Goal: Information Seeking & Learning: Check status

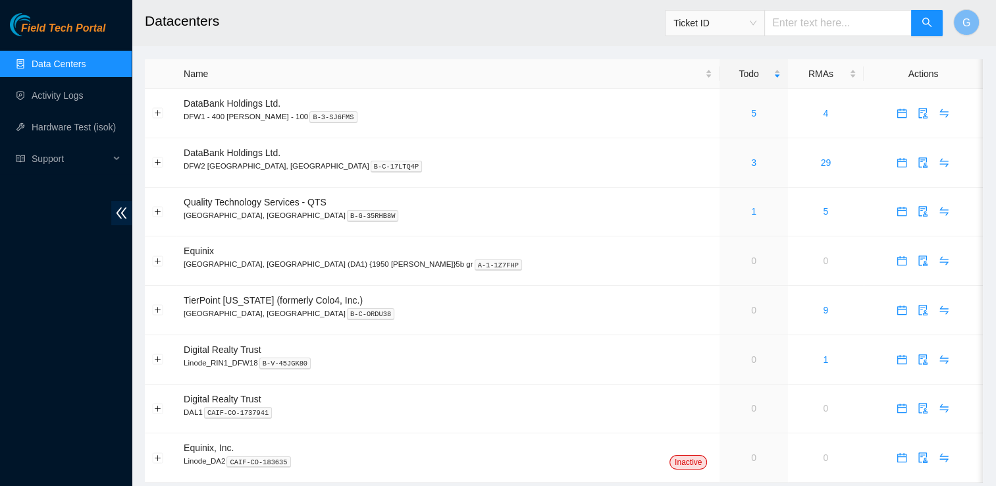
click at [554, 36] on h2 "Datacenters" at bounding box center [484, 21] width 679 height 42
click at [788, 180] on td "29" at bounding box center [826, 162] width 76 height 49
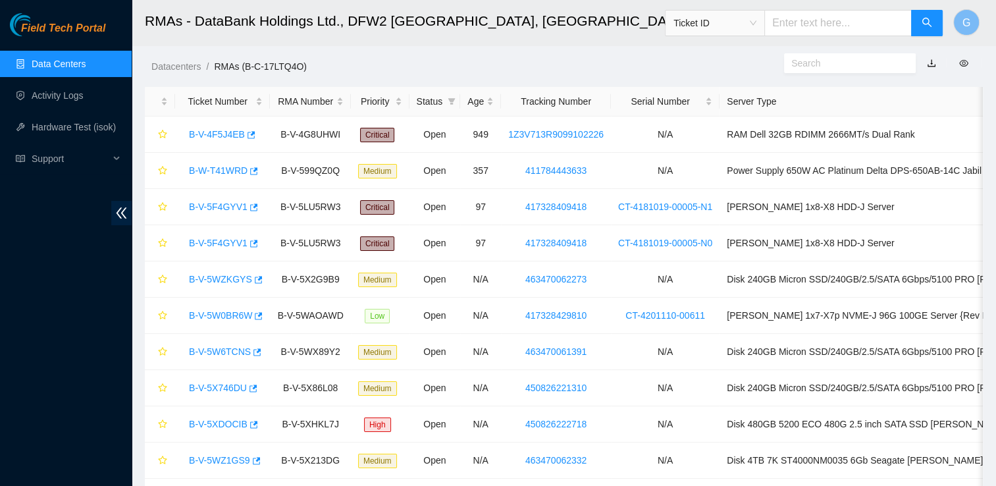
click at [86, 64] on link "Data Centers" at bounding box center [59, 64] width 54 height 11
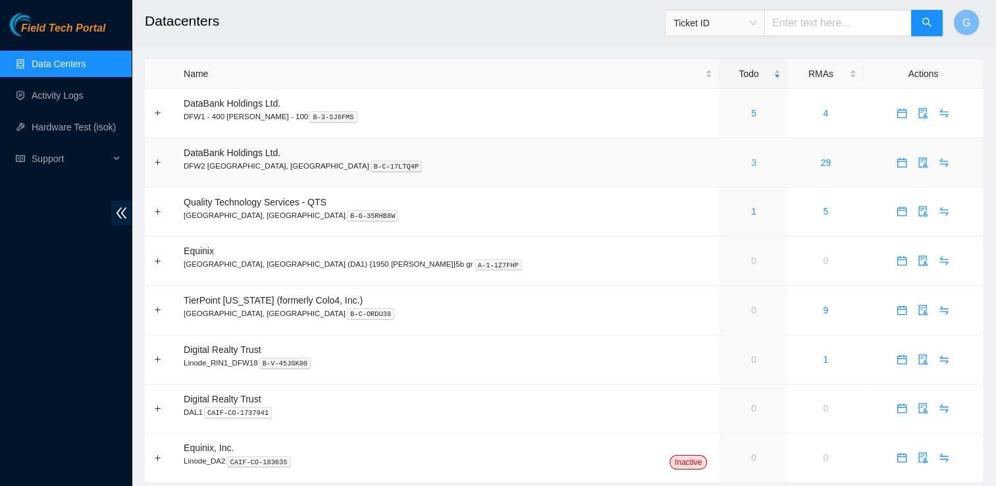
click at [751, 166] on link "3" at bounding box center [753, 162] width 5 height 11
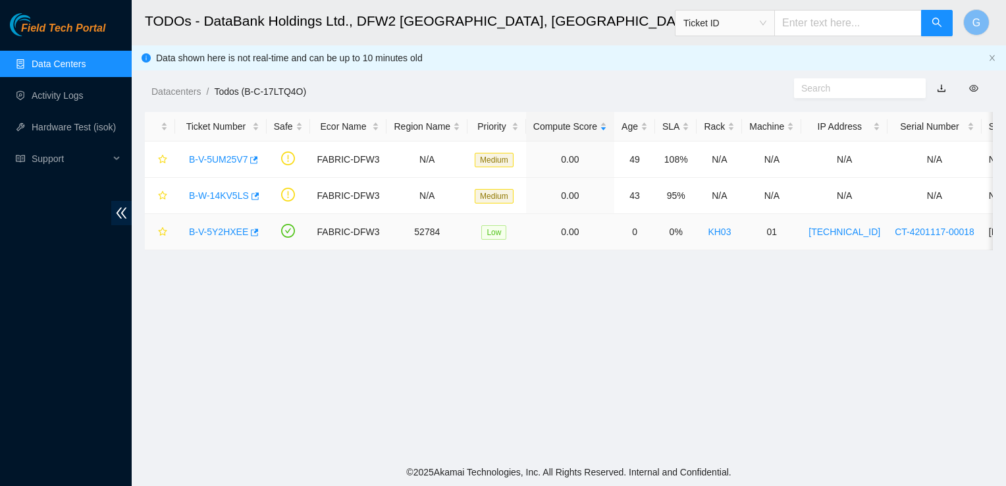
click at [205, 228] on link "B-V-5Y2HXEE" at bounding box center [218, 232] width 59 height 11
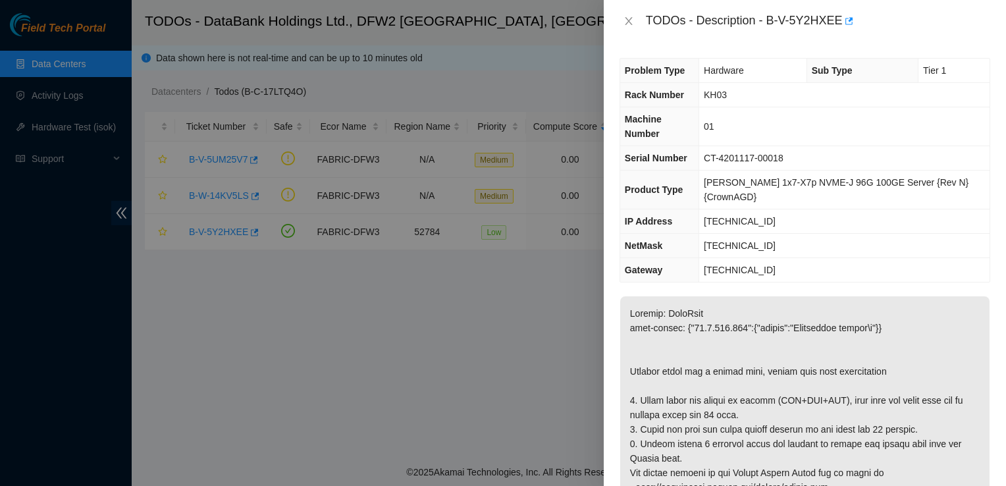
click at [335, 361] on div at bounding box center [503, 243] width 1006 height 486
click at [624, 22] on icon "close" at bounding box center [629, 21] width 11 height 11
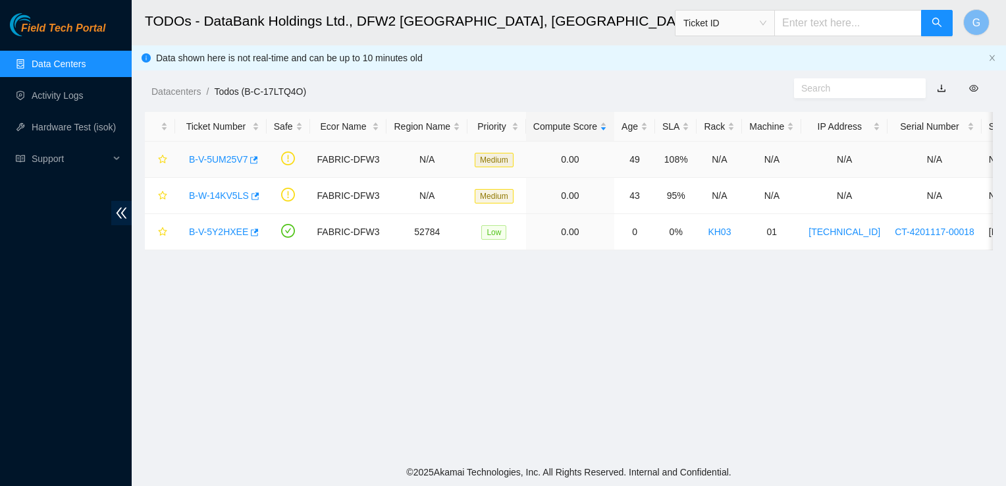
click at [229, 155] on link "B-V-5UM25V7" at bounding box center [218, 159] width 59 height 11
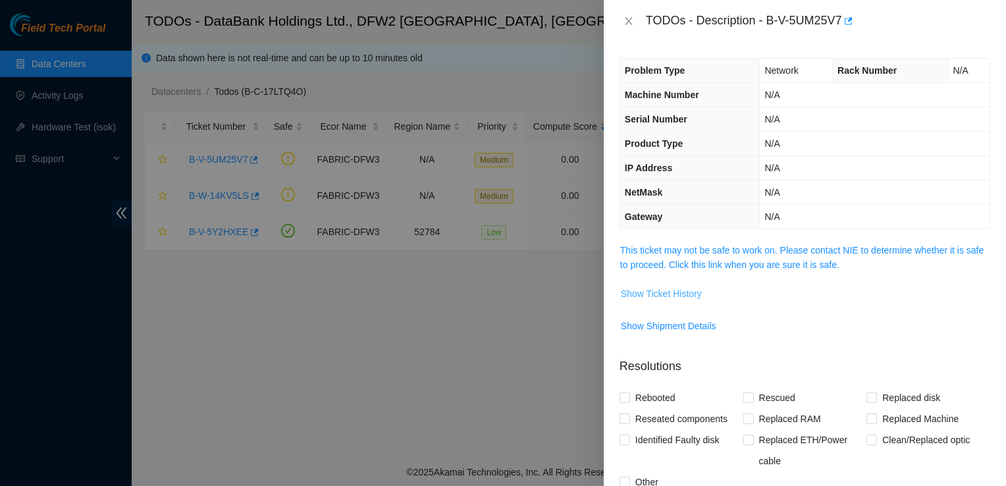
click at [658, 294] on span "Show Ticket History" at bounding box center [661, 293] width 81 height 14
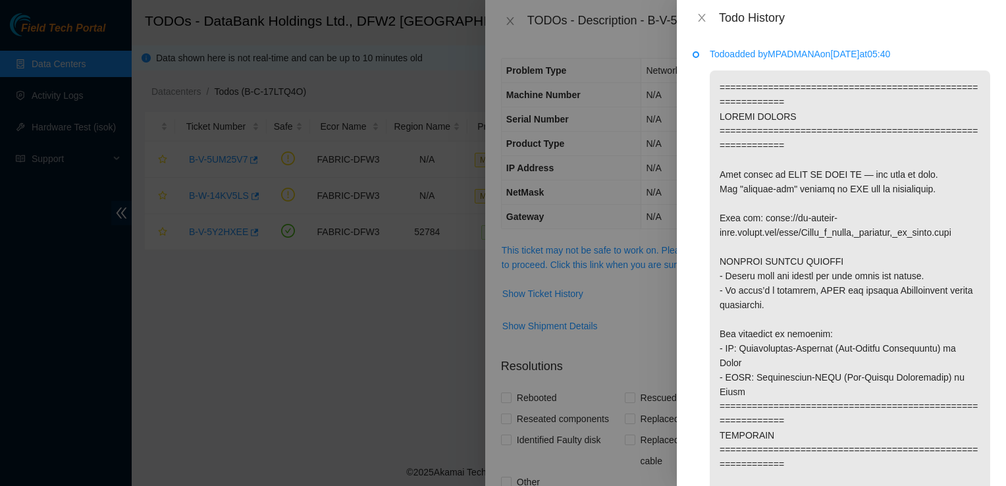
click at [459, 327] on div at bounding box center [503, 243] width 1006 height 486
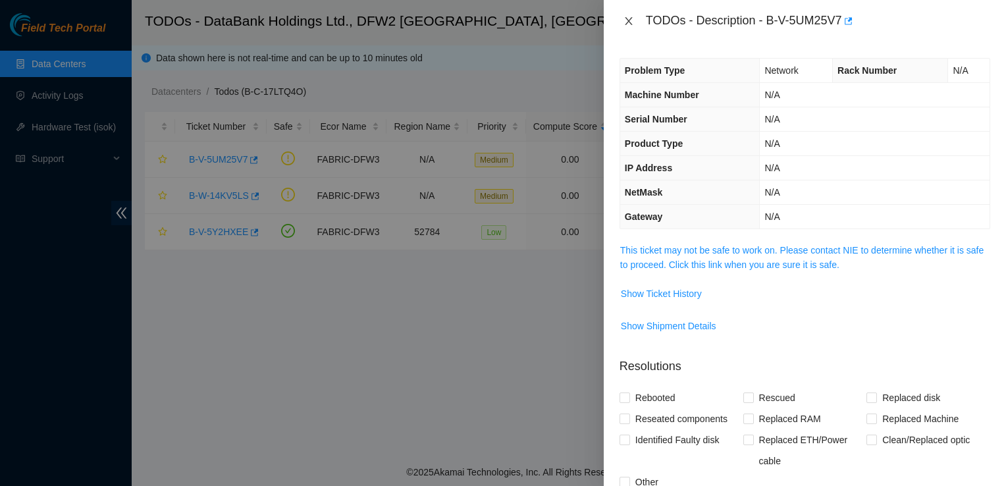
click at [634, 19] on button "Close" at bounding box center [629, 21] width 18 height 13
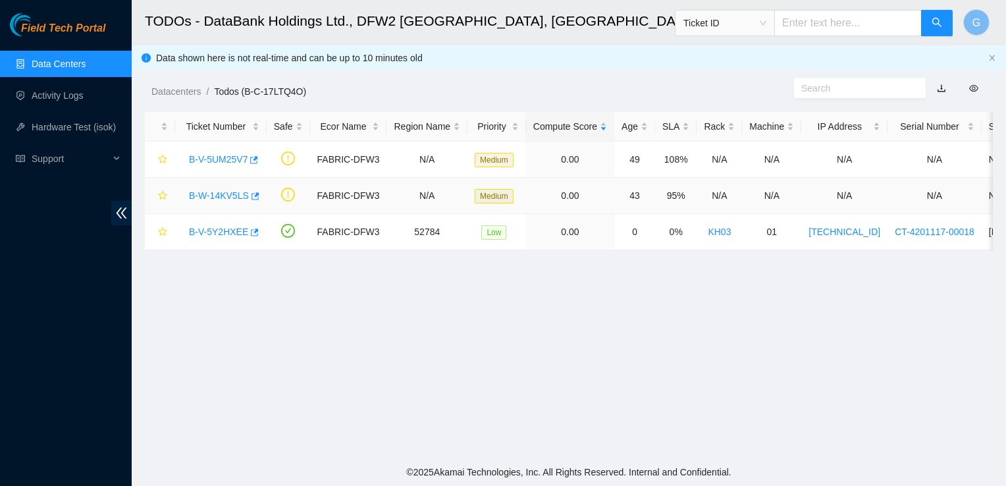
click at [224, 194] on link "B-W-14KV5LS" at bounding box center [219, 195] width 60 height 11
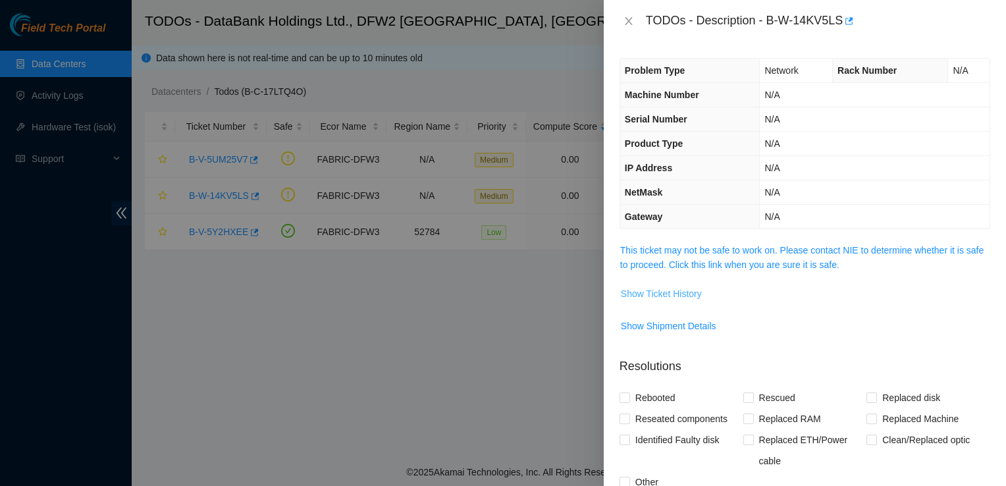
click at [648, 290] on span "Show Ticket History" at bounding box center [661, 293] width 81 height 14
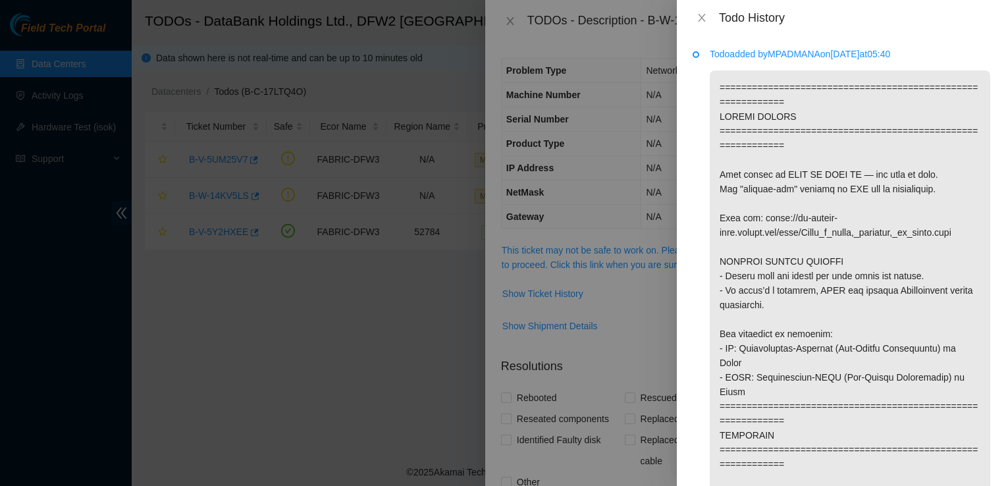
drag, startPoint x: 840, startPoint y: 467, endPoint x: 706, endPoint y: 344, distance: 181.8
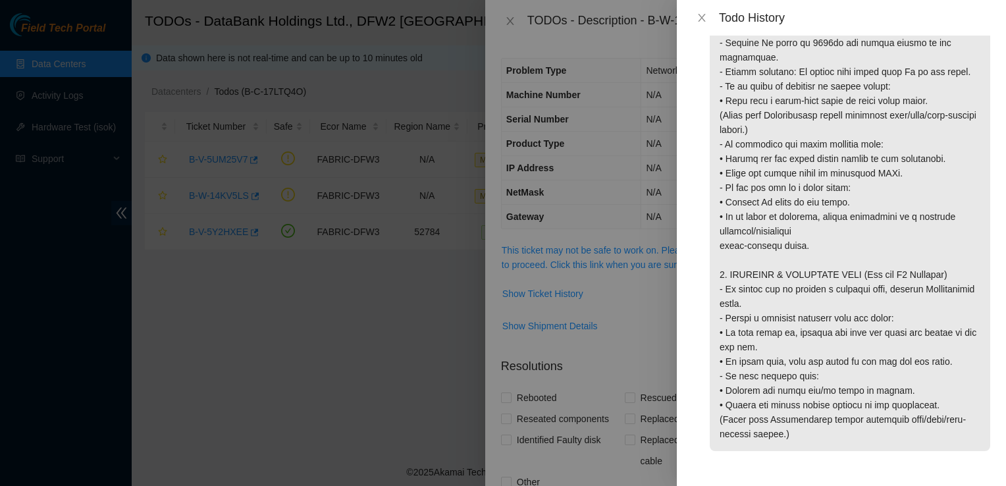
scroll to position [1457, 0]
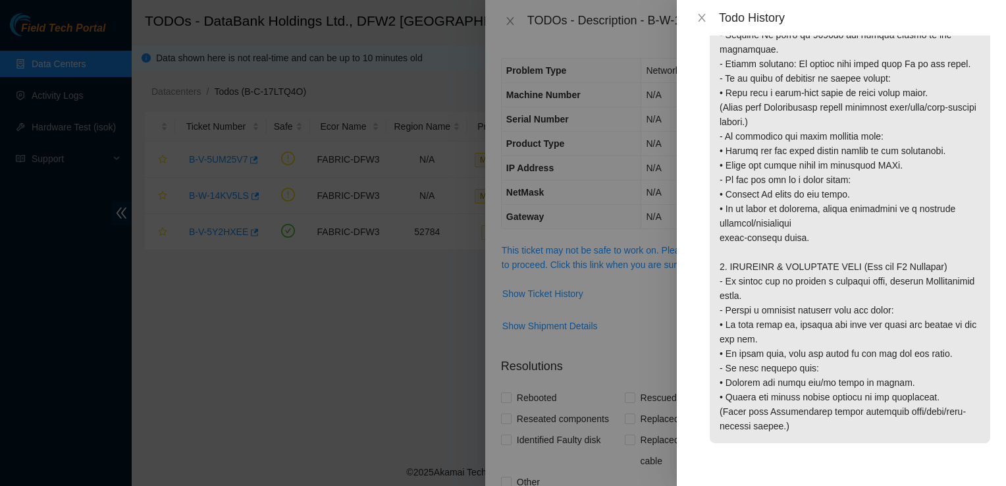
click at [362, 246] on div at bounding box center [503, 243] width 1006 height 486
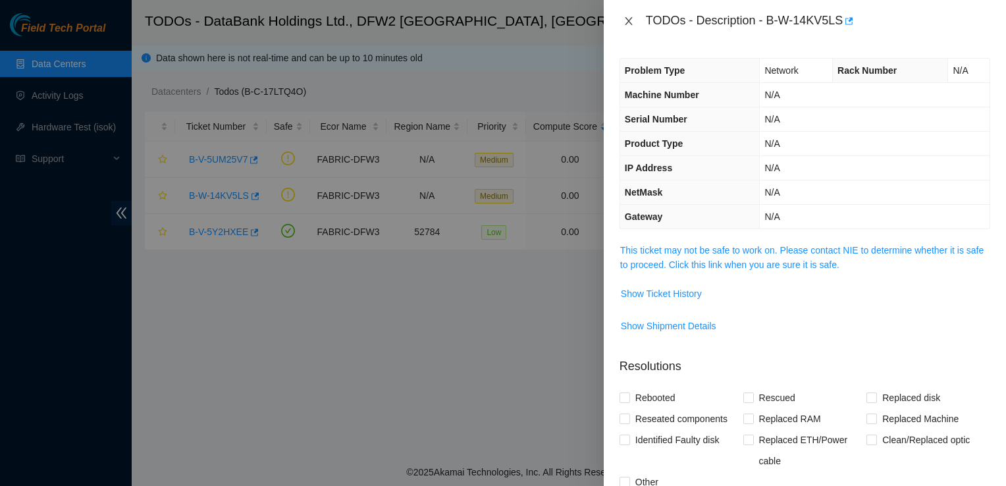
click at [629, 22] on icon "close" at bounding box center [628, 21] width 7 height 8
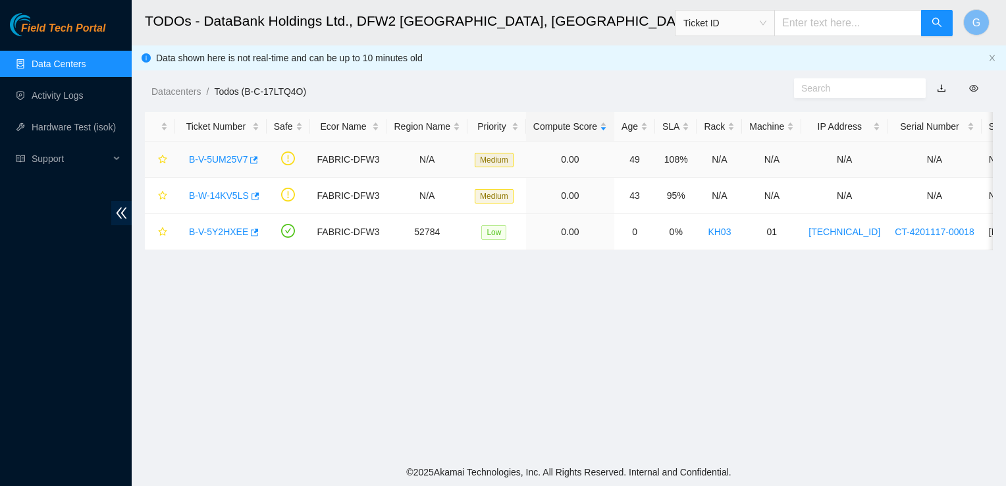
click at [240, 152] on div "B-V-5UM25V7" at bounding box center [220, 159] width 77 height 21
click at [237, 160] on link "B-V-5UM25V7" at bounding box center [218, 159] width 59 height 11
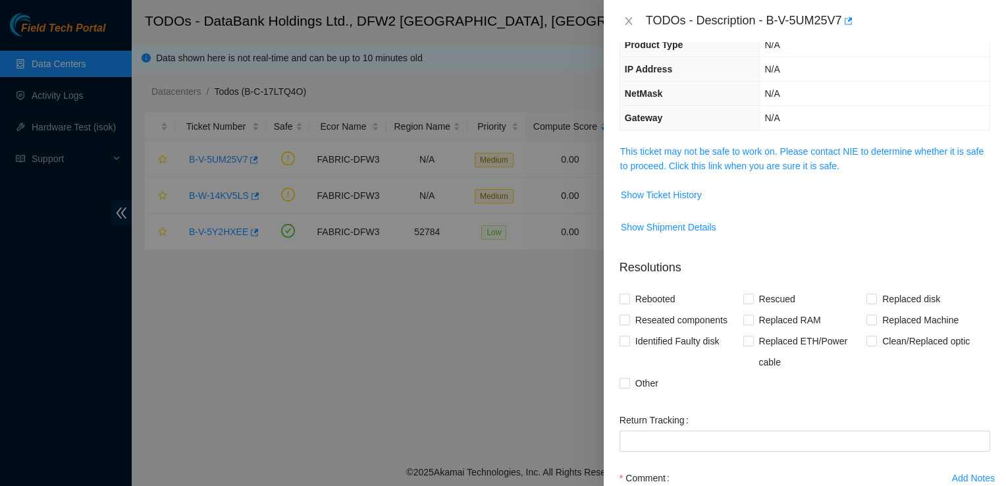
scroll to position [97, 0]
click at [681, 201] on span "Show Ticket History" at bounding box center [661, 197] width 81 height 14
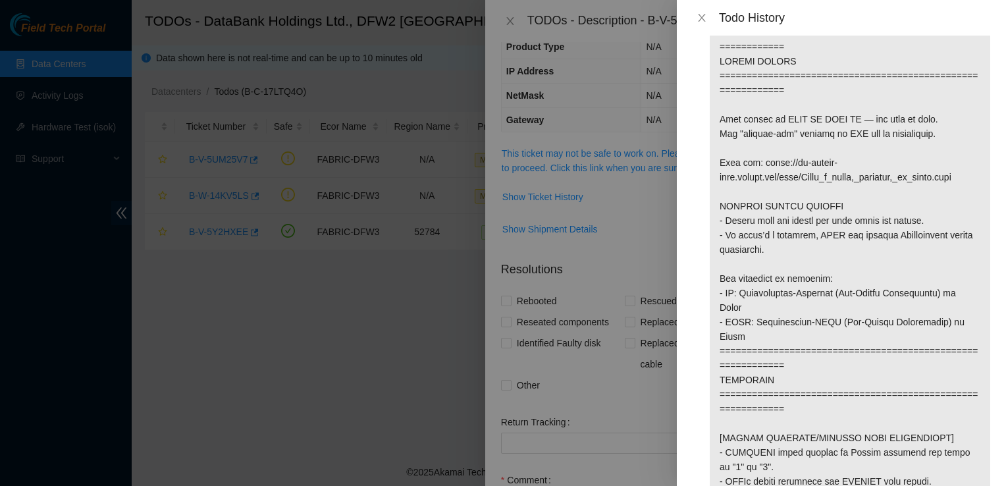
scroll to position [61, 0]
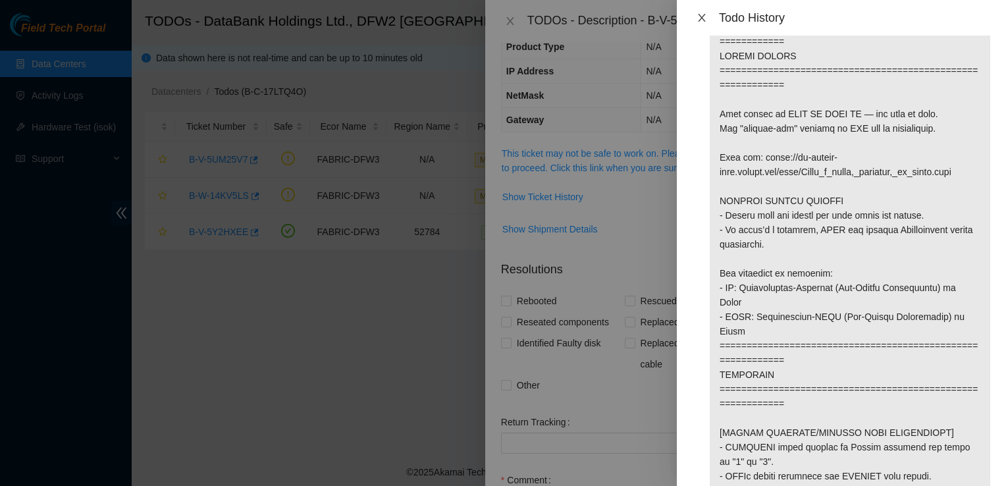
click at [701, 22] on icon "close" at bounding box center [702, 18] width 11 height 11
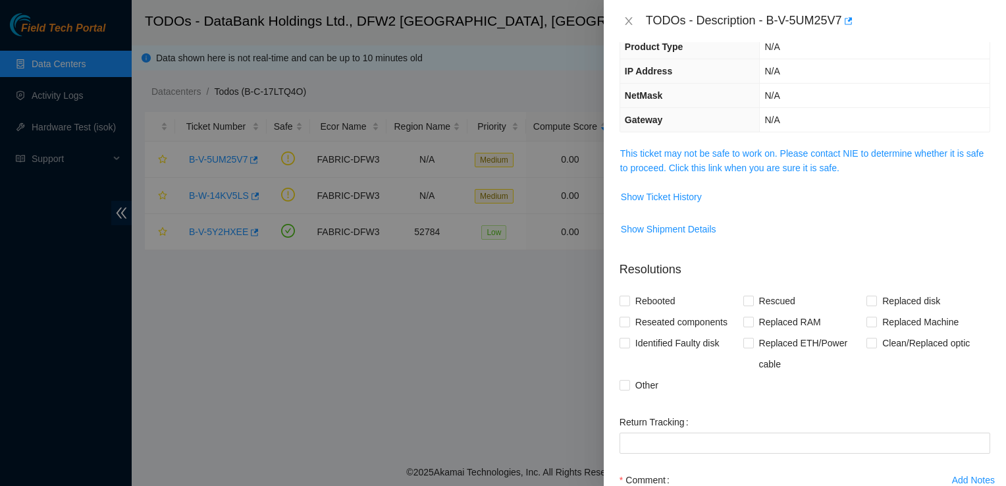
scroll to position [227, 0]
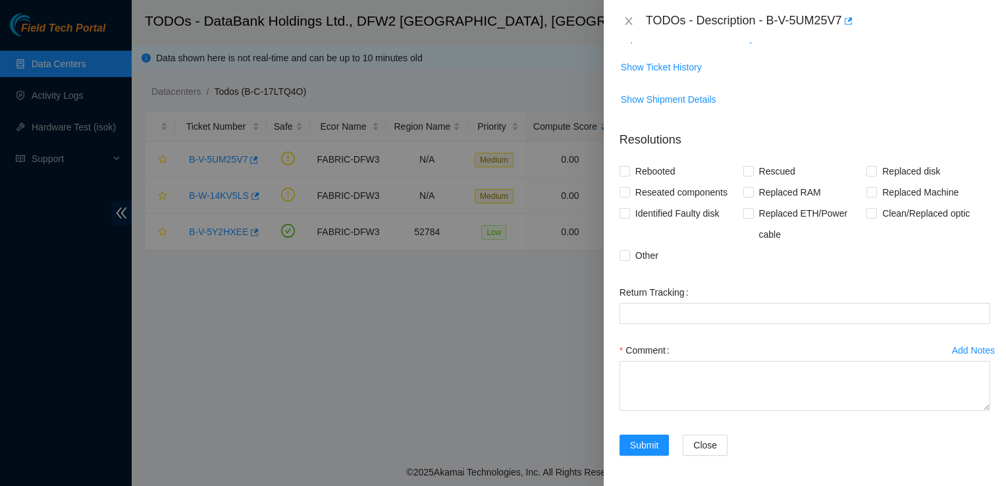
click at [711, 289] on div "Return Tracking" at bounding box center [805, 292] width 371 height 21
click at [629, 20] on icon "close" at bounding box center [628, 21] width 7 height 8
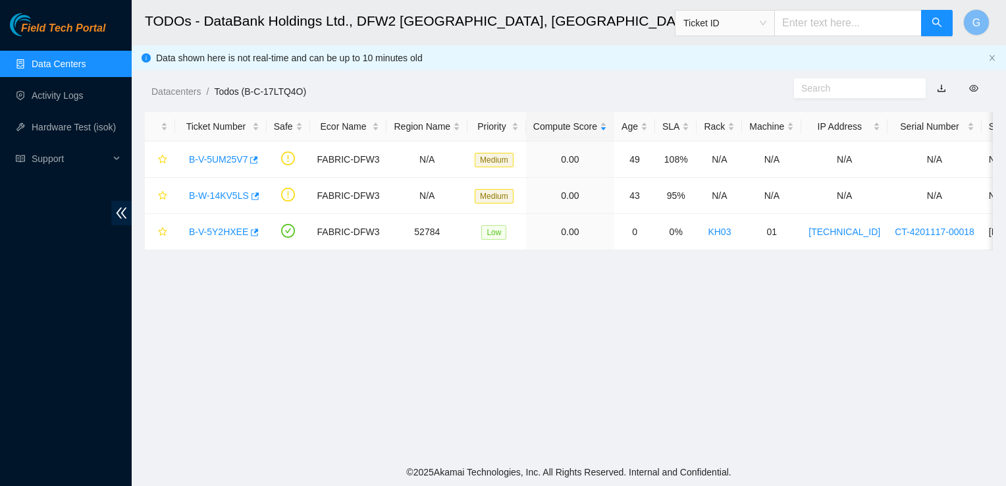
scroll to position [270, 0]
click at [232, 236] on link "B-V-5Y2HXEE" at bounding box center [218, 232] width 59 height 11
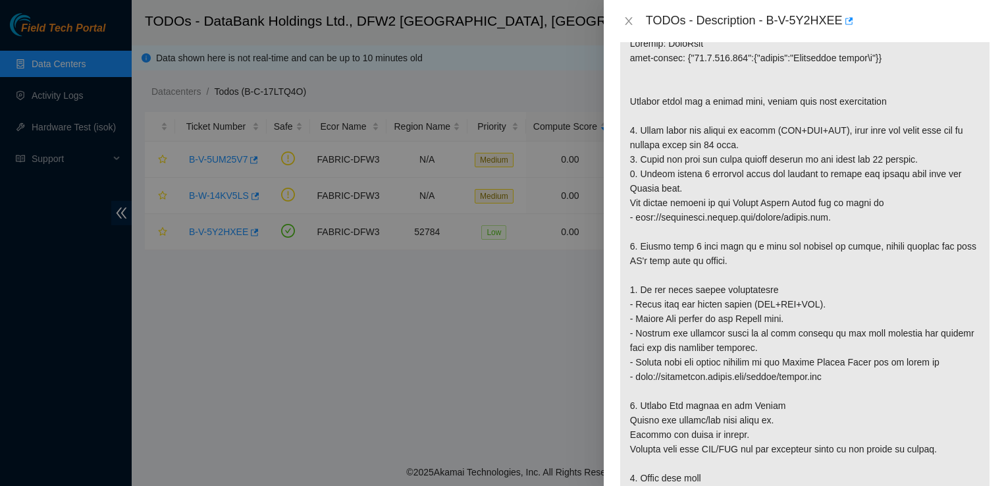
scroll to position [250, 0]
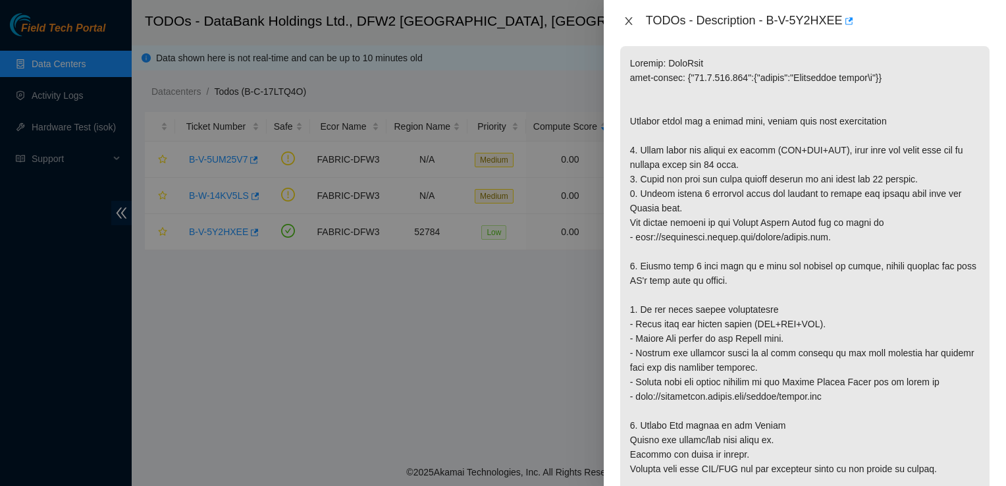
drag, startPoint x: 623, startPoint y: 20, endPoint x: 628, endPoint y: 12, distance: 9.1
click at [628, 12] on div "TODOs - Description - B-V-5Y2HXEE" at bounding box center [805, 21] width 371 height 21
click at [631, 22] on icon "close" at bounding box center [629, 21] width 11 height 11
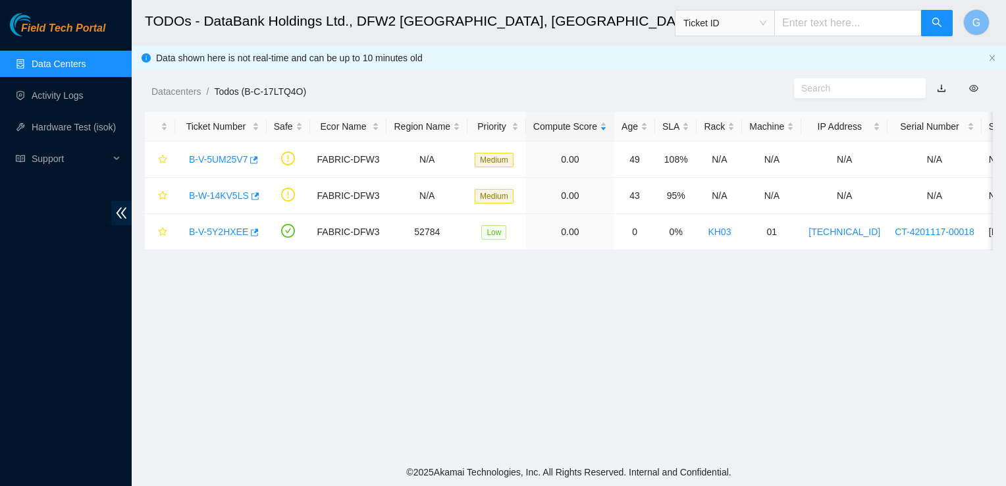
scroll to position [270, 0]
click at [234, 162] on link "B-V-5UM25V7" at bounding box center [218, 159] width 59 height 11
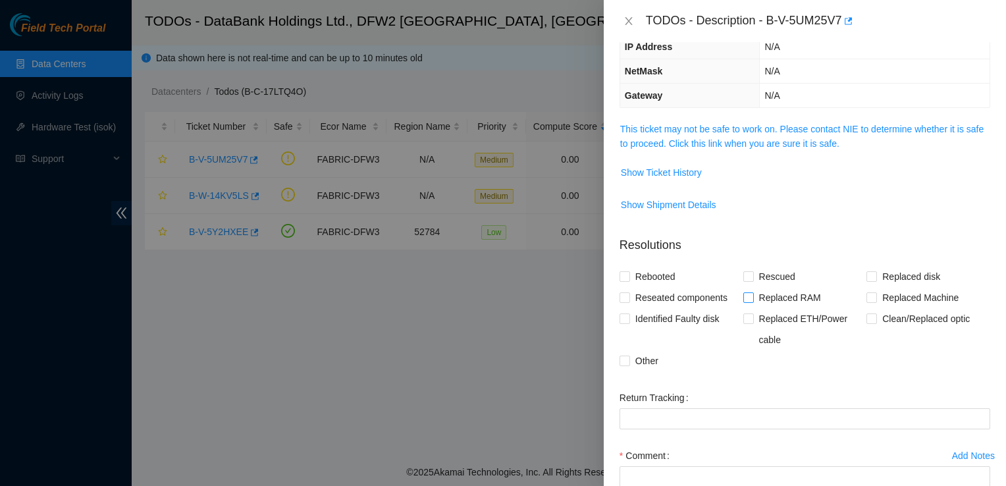
scroll to position [0, 0]
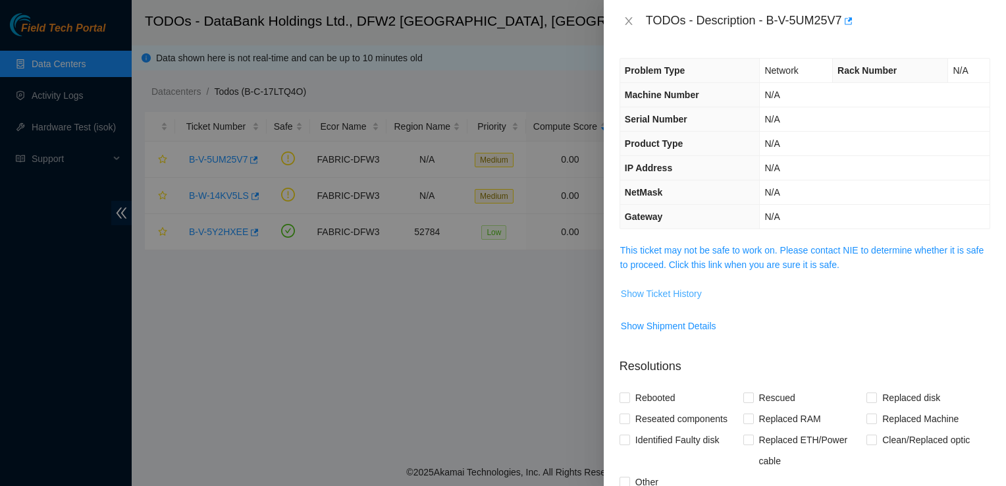
click at [689, 295] on span "Show Ticket History" at bounding box center [661, 293] width 81 height 14
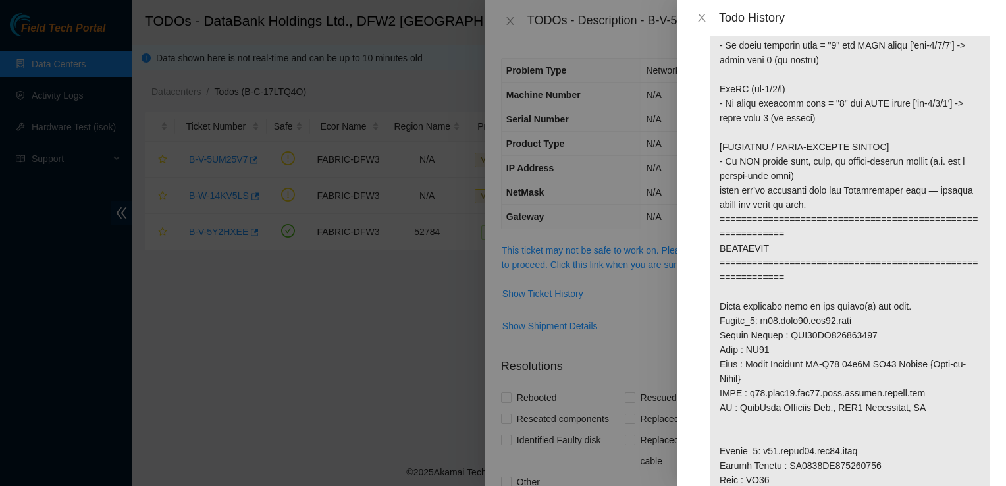
scroll to position [651, 0]
click at [890, 433] on p at bounding box center [850, 328] width 280 height 1816
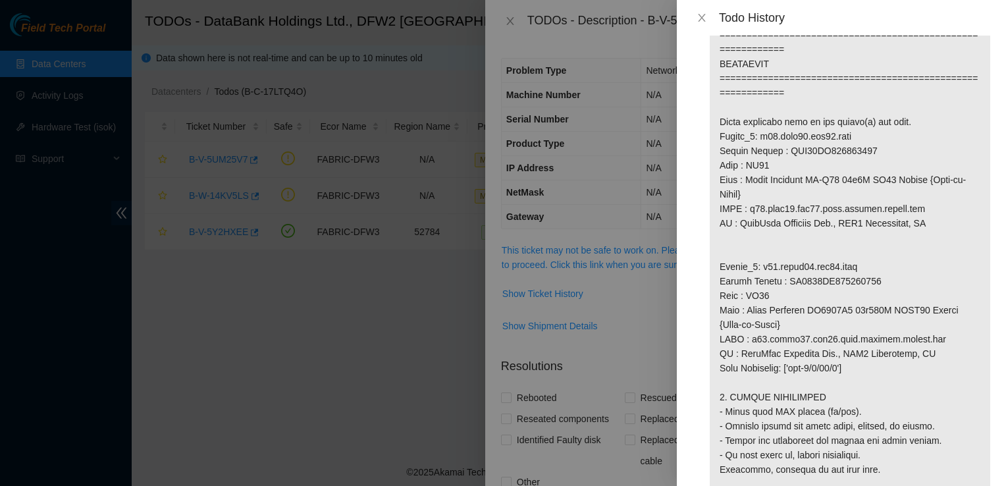
scroll to position [829, 0]
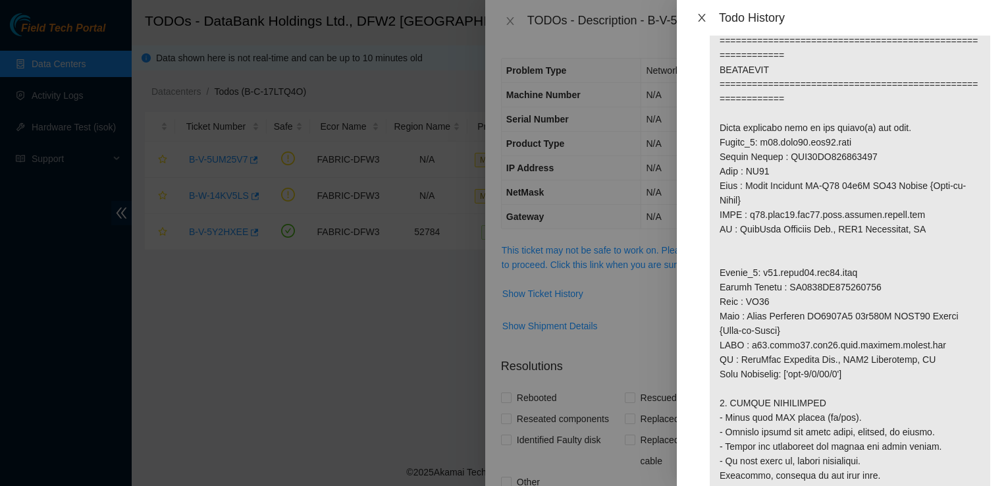
click at [699, 21] on icon "close" at bounding box center [701, 18] width 7 height 8
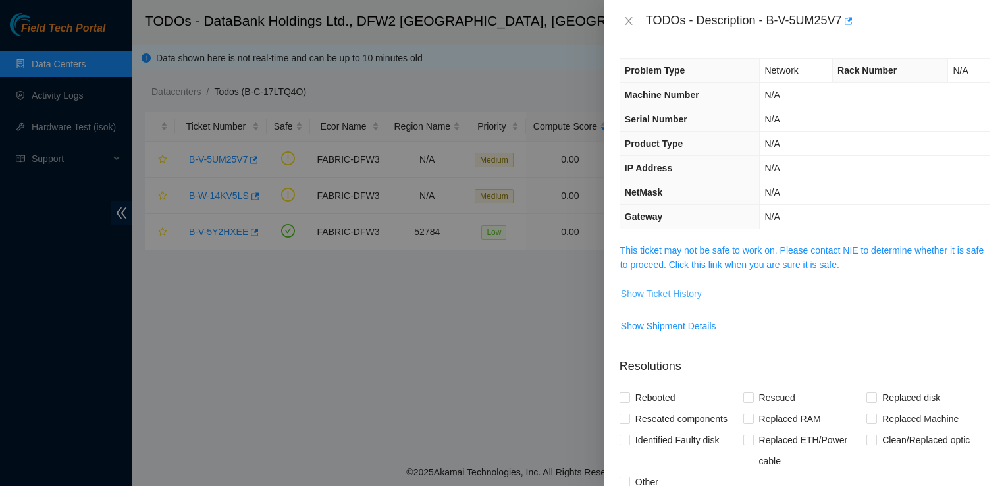
click at [664, 296] on span "Show Ticket History" at bounding box center [661, 293] width 81 height 14
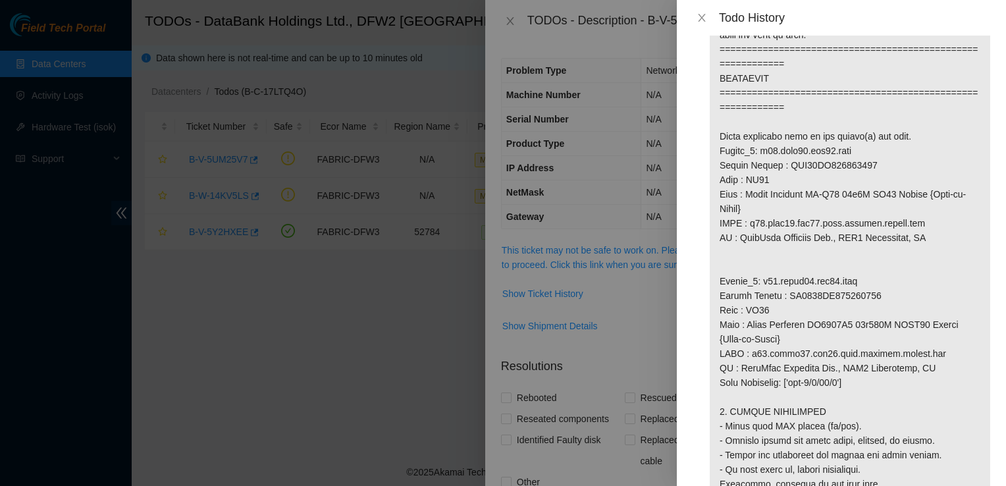
scroll to position [826, 0]
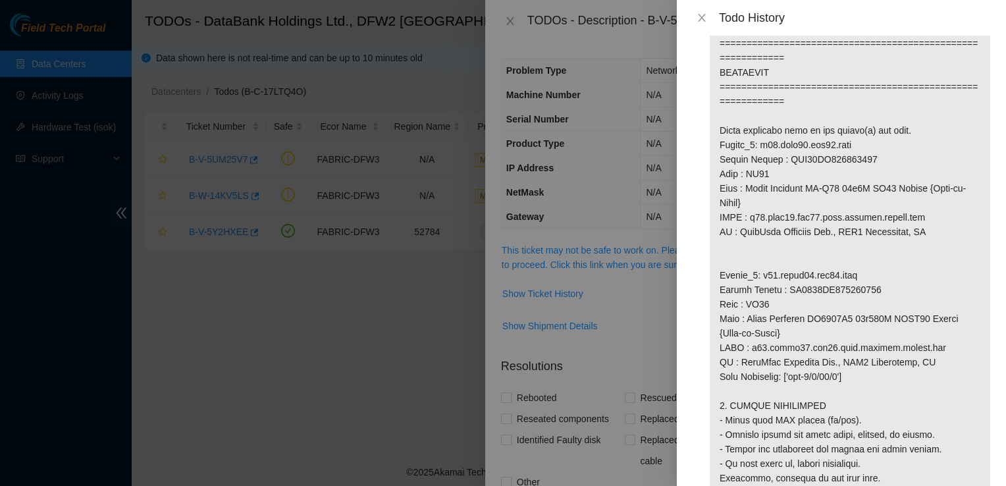
drag, startPoint x: 820, startPoint y: 293, endPoint x: 701, endPoint y: 245, distance: 128.5
click at [701, 245] on li "Todo added by MPADMANA on [DATE] 05:40" at bounding box center [842, 156] width 298 height 1862
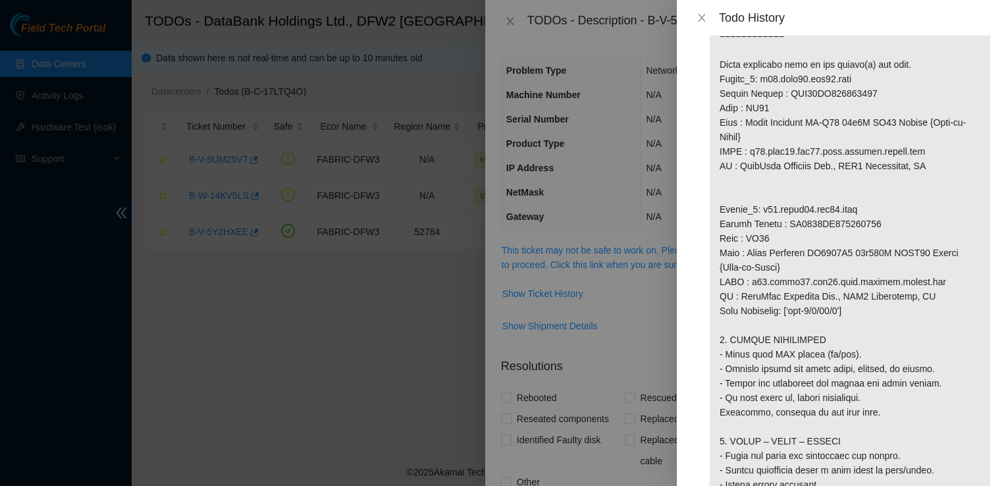
scroll to position [914, 0]
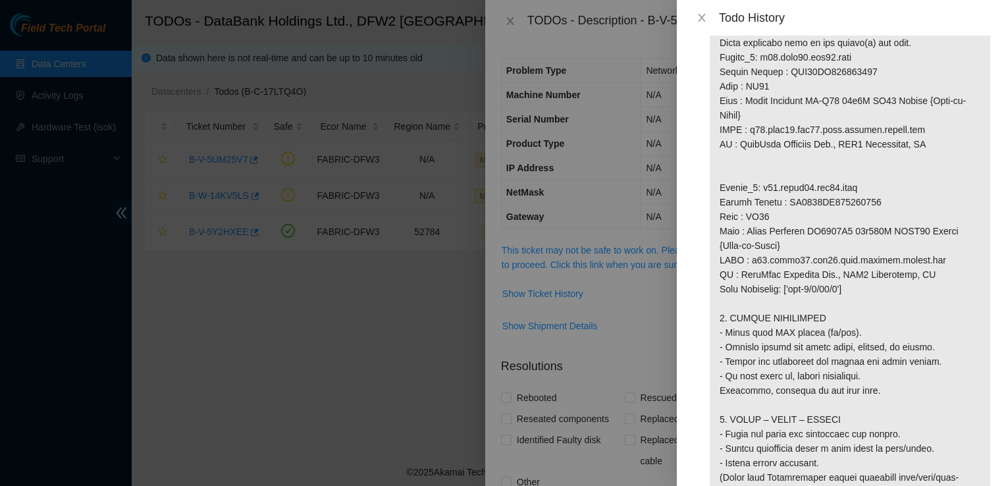
click at [797, 375] on p at bounding box center [850, 65] width 280 height 1816
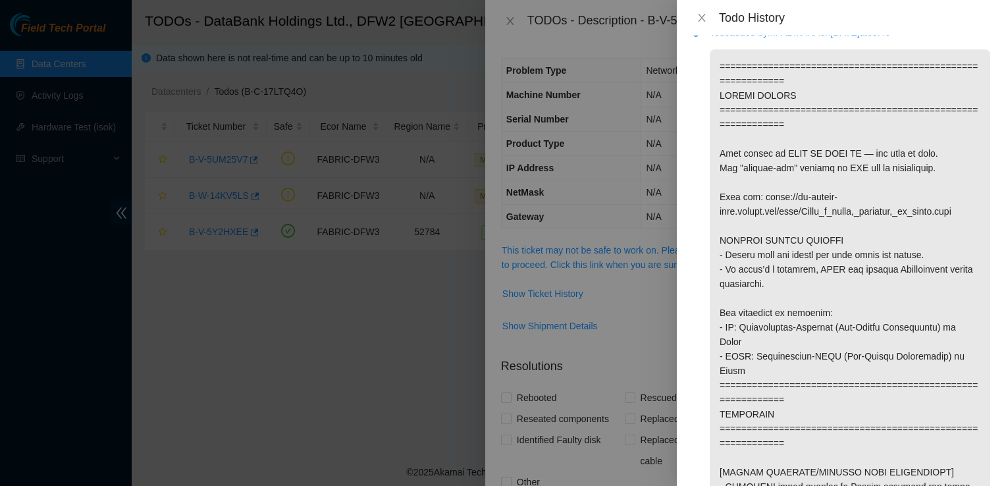
scroll to position [0, 0]
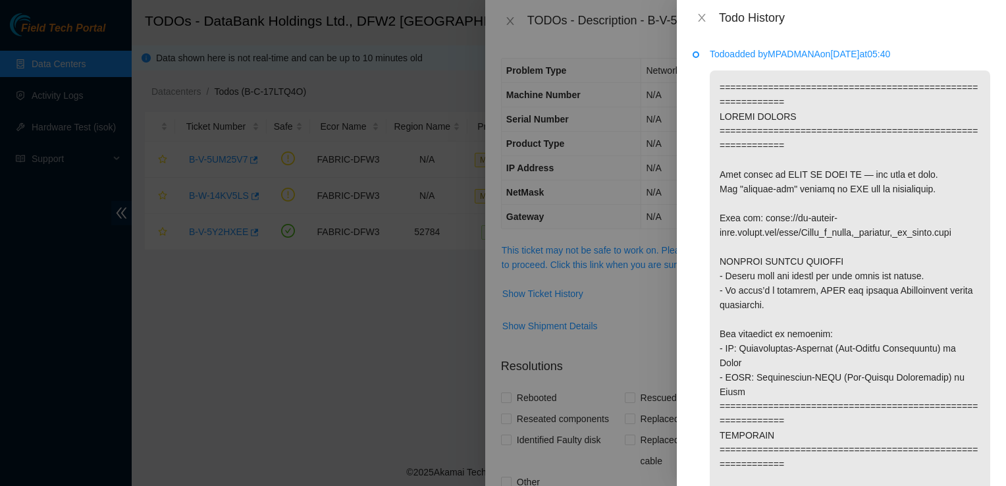
drag, startPoint x: 790, startPoint y: 379, endPoint x: 799, endPoint y: 385, distance: 11.3
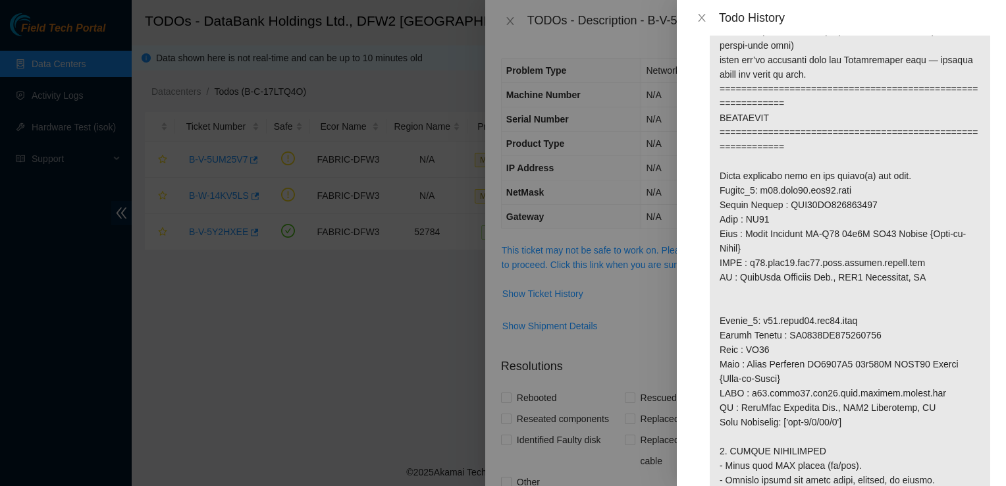
scroll to position [785, 0]
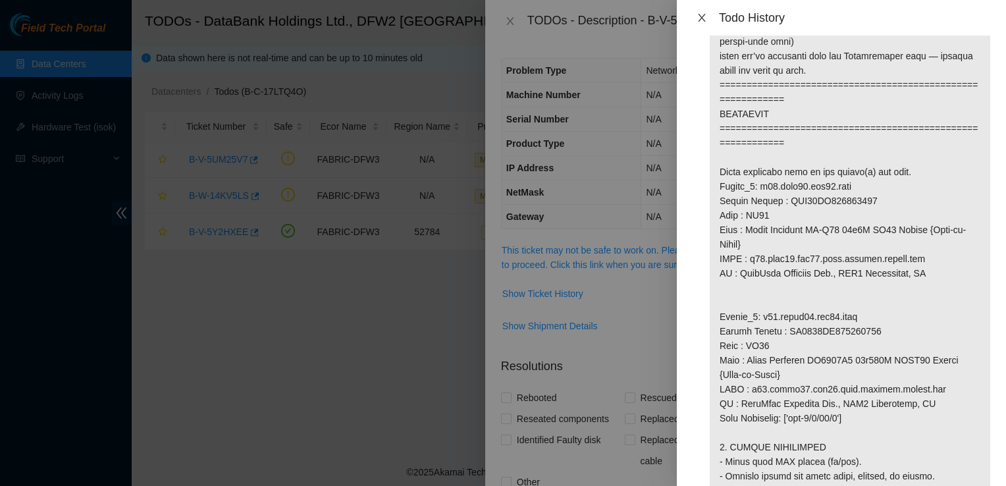
click at [701, 13] on icon "close" at bounding box center [702, 18] width 11 height 11
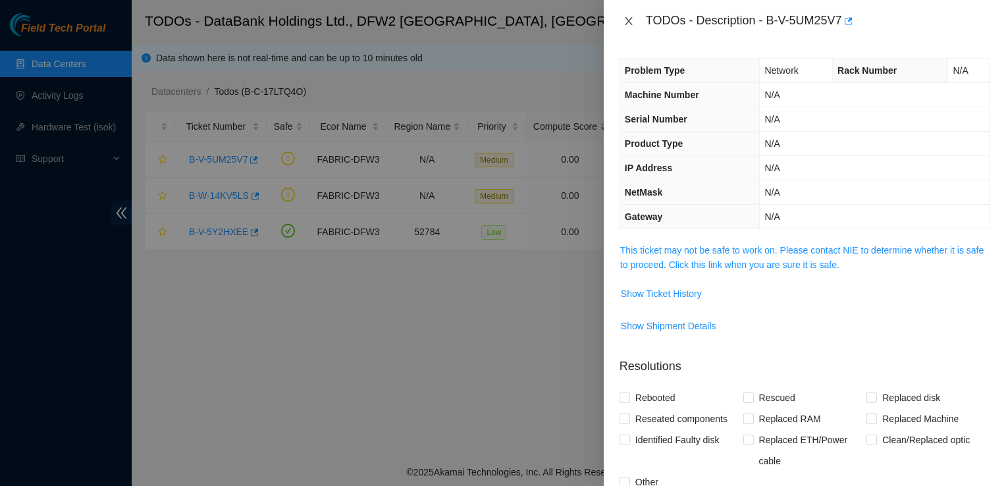
click at [627, 21] on icon "close" at bounding box center [629, 21] width 11 height 11
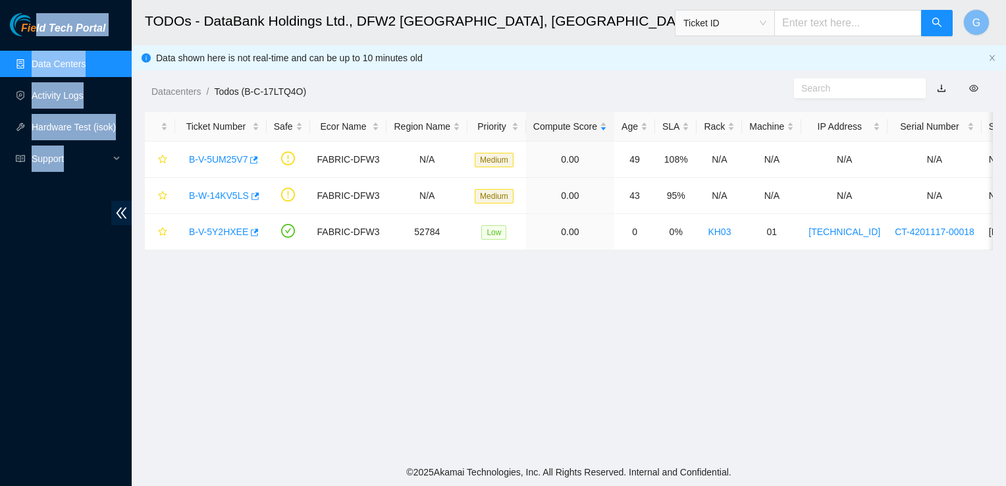
drag, startPoint x: 142, startPoint y: 12, endPoint x: 32, endPoint y: -10, distance: 112.1
click at [32, 0] on html "Field Tech Portal Data Centers Activity Logs Hardware Test (isok) Support TODOs…" at bounding box center [503, 243] width 1006 height 486
